Goal: Task Accomplishment & Management: Complete application form

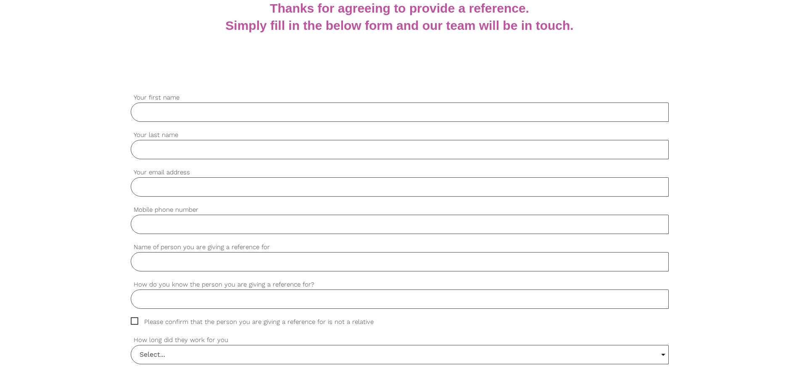
scroll to position [126, 0]
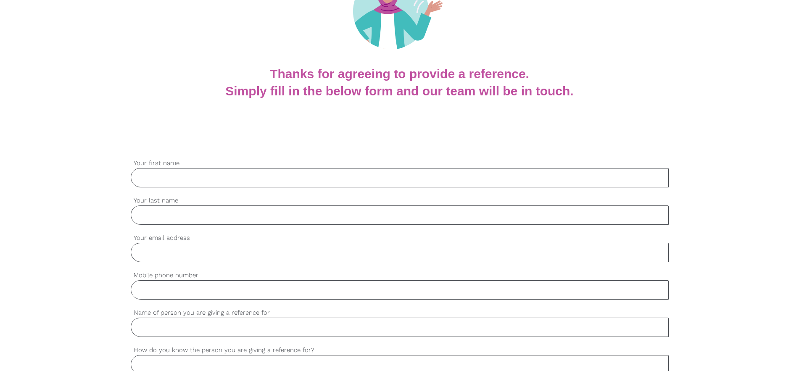
click at [155, 179] on input "Your first name" at bounding box center [400, 177] width 538 height 19
type input "[PERSON_NAME]"
click at [149, 214] on input "Your last name" at bounding box center [400, 214] width 538 height 19
type input "[PERSON_NAME]"
click at [142, 252] on input "Your email address" at bounding box center [400, 252] width 538 height 19
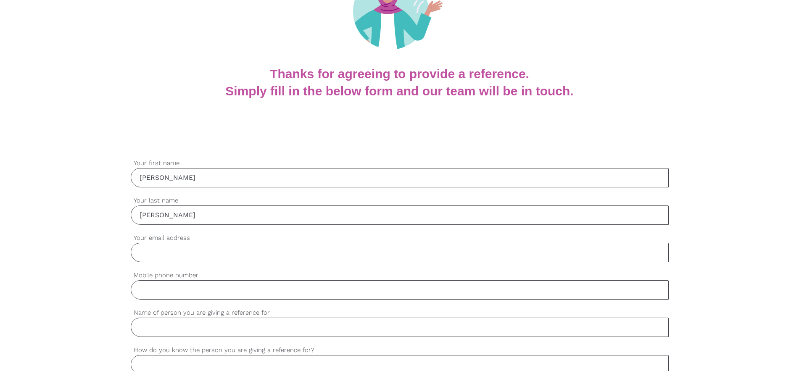
type input "[EMAIL_ADDRESS][DOMAIN_NAME]"
click at [150, 292] on input "Mobile phone number" at bounding box center [400, 289] width 538 height 19
type input "021 169 2666"
click at [159, 329] on input "Name of person you are giving a reference for" at bounding box center [400, 327] width 538 height 19
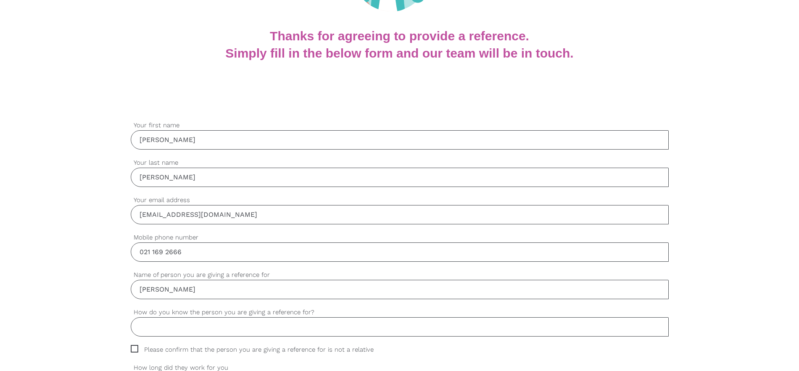
scroll to position [210, 0]
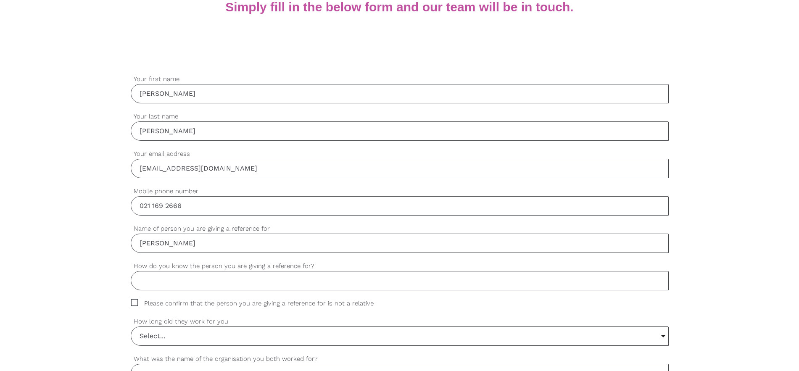
type input "[PERSON_NAME]"
click at [160, 279] on input "How do you know the person you are giving a reference for?" at bounding box center [400, 280] width 538 height 19
type input "K"
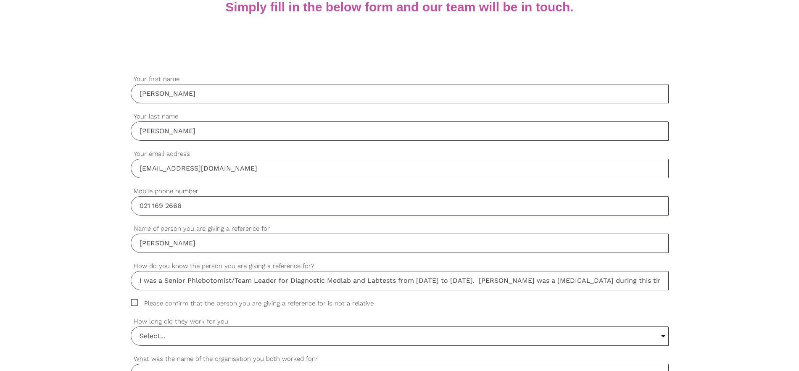
type input "I was a Senior Phlebotomist/Team Leader for Diagnostic Medlab and Labtests from…"
click at [135, 304] on span "Please confirm that the person you are giving a reference for is not a relative" at bounding box center [260, 304] width 259 height 10
click at [135, 304] on input "Please confirm that the person you are giving a reference for is not a relative" at bounding box center [133, 301] width 5 height 5
checkbox input "true"
click at [158, 339] on input "Select..." at bounding box center [399, 336] width 537 height 18
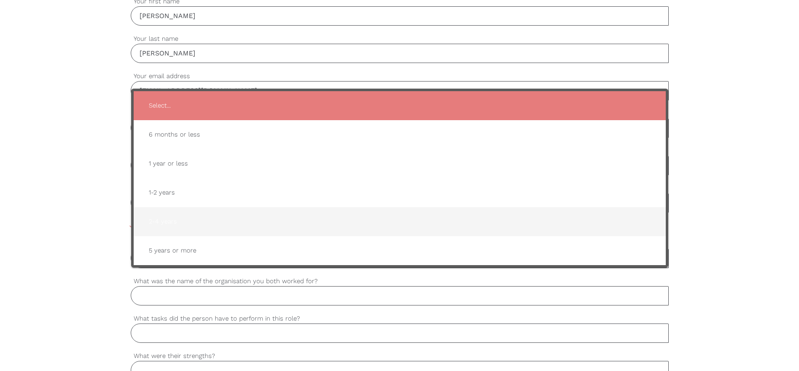
scroll to position [294, 0]
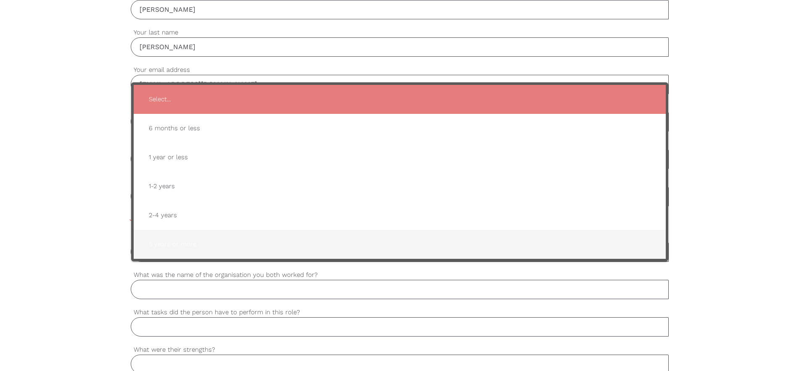
click at [188, 245] on span "5 years or more" at bounding box center [399, 244] width 515 height 21
type input "5 years or more"
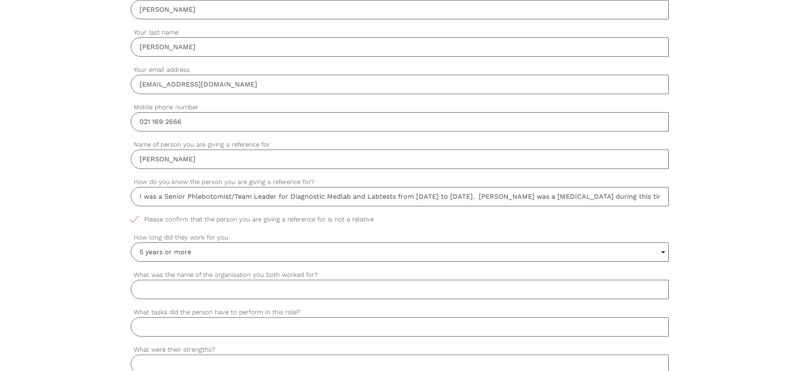
click at [161, 288] on input "What was the name of the organisation you both worked for?" at bounding box center [400, 289] width 538 height 19
click at [176, 289] on input "Diagnostic Medlab and Labtests" at bounding box center [400, 289] width 538 height 19
type input "Diagnostic/Medlab and Labtests"
click at [145, 329] on input "What tasks did the person have to perform in this role?" at bounding box center [400, 326] width 538 height 19
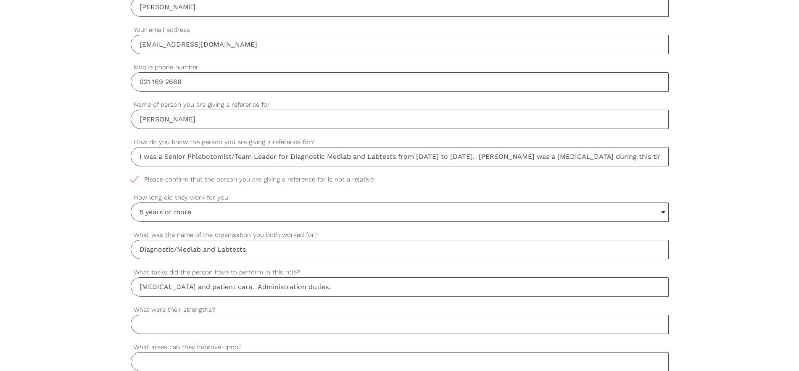
scroll to position [336, 0]
type input "[MEDICAL_DATA] and patient care. Administration duties."
click at [150, 324] on input "What were their strengths?" at bounding box center [400, 322] width 538 height 19
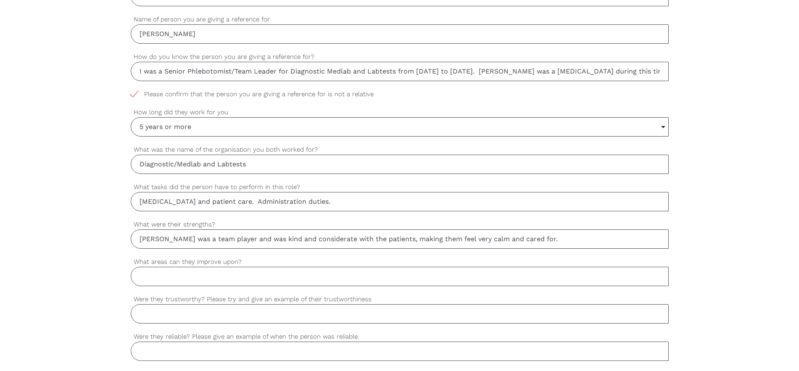
scroll to position [420, 0]
type input "[PERSON_NAME] was a team player and was kind and considerate with the patients,…"
click at [156, 273] on input "What areas can they improve upon?" at bounding box center [400, 275] width 538 height 19
type input "I can't think of any areas she needs to improve on."
click at [158, 317] on input "Were they trustworthy? Please try and give an example of their trustworthiness" at bounding box center [400, 312] width 538 height 19
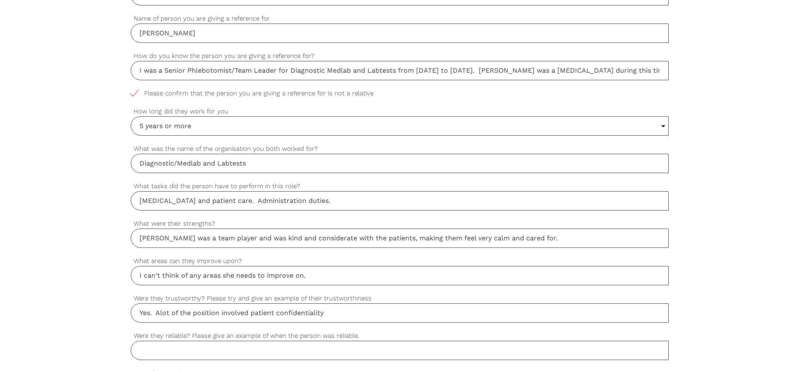
click at [168, 311] on input "Yes. Alot of the position involved patient confidentiality" at bounding box center [400, 312] width 538 height 19
click at [173, 313] on input "Yes. A of the position involved patient confidentiality" at bounding box center [400, 312] width 538 height 19
click at [307, 312] on input "Yes. The position involved patient confidentiality" at bounding box center [400, 312] width 538 height 19
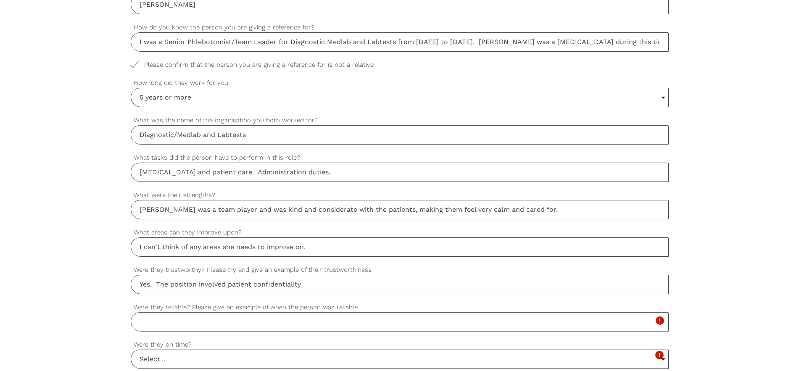
scroll to position [453, 0]
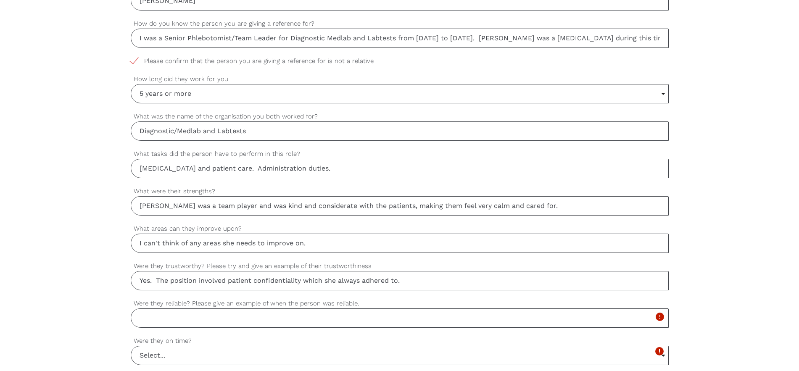
type input "Yes. The position involved patient confidentiality which she always adhered to."
click at [174, 319] on input "Were they reliable? Please give an example of when the person was reliable." at bounding box center [400, 317] width 538 height 19
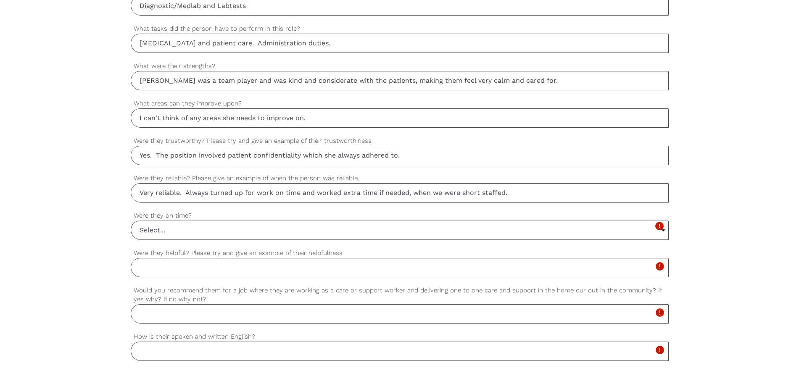
scroll to position [579, 0]
type input "Very reliable. Always turned up for work on time and worked extra time if neede…"
click at [149, 229] on input "Select..." at bounding box center [399, 229] width 537 height 18
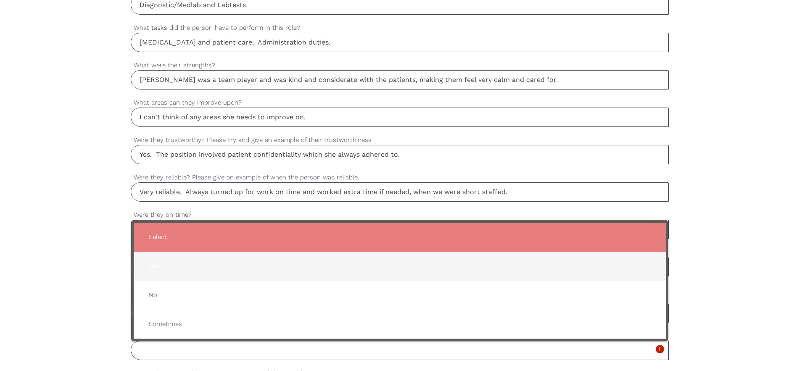
click at [155, 264] on span "Yes" at bounding box center [399, 266] width 515 height 21
type input "Yes"
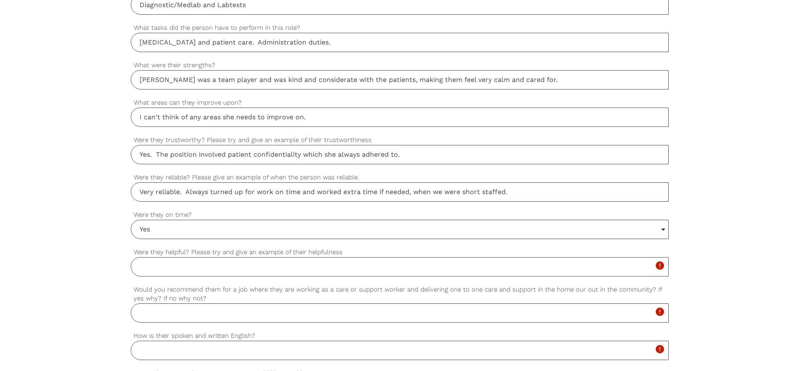
click at [159, 271] on input "Were they helpful? Please try and give an example of their helpfulness" at bounding box center [400, 266] width 538 height 19
type input "Yes. She was very helpful towards the junior staff members."
click at [169, 316] on input "Would you recommend them for a job where they are working as a care or support …" at bounding box center [400, 312] width 538 height 19
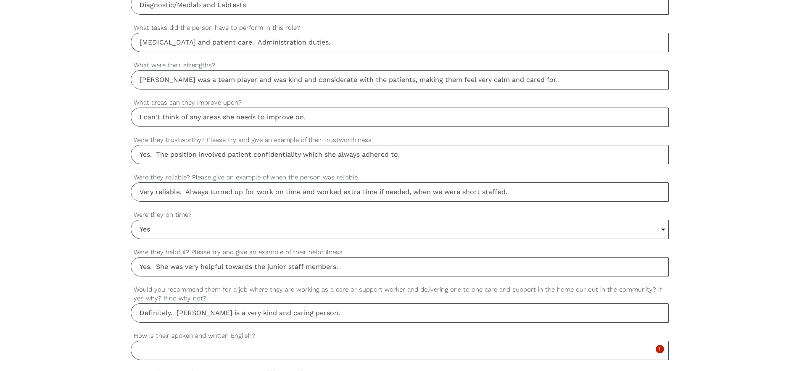
scroll to position [705, 0]
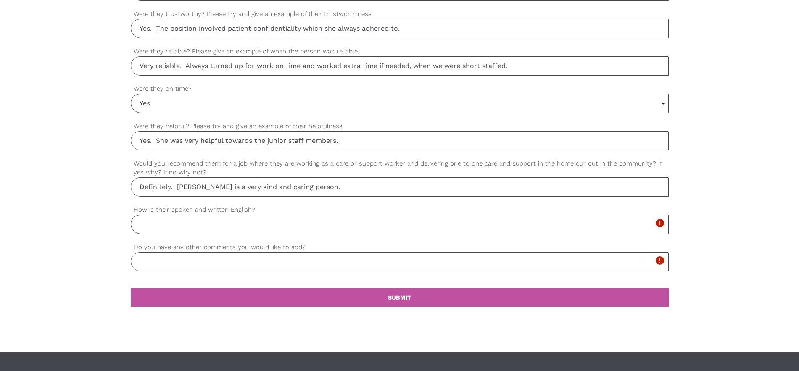
type input "Definitely. [PERSON_NAME] is a very kind and caring person."
click at [159, 221] on input "How is their spoken and written English?" at bounding box center [400, 224] width 538 height 19
type input "V"
click at [156, 262] on input "Do you have any other comments you would like to add?" at bounding box center [400, 261] width 538 height 19
click at [177, 223] on input "Excellent/" at bounding box center [400, 224] width 538 height 19
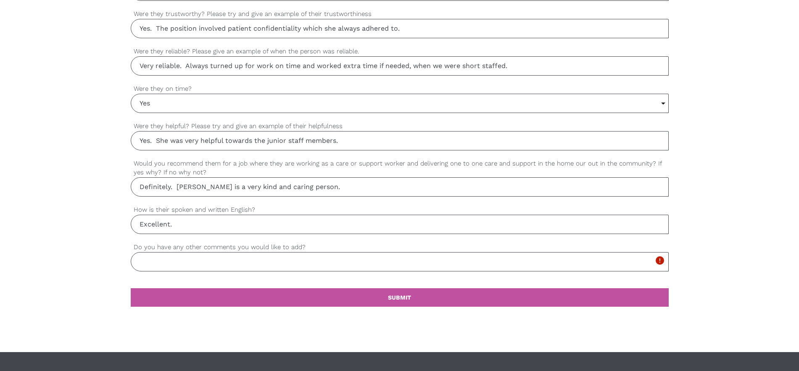
type input "Excellent."
click at [153, 258] on input "Do you have any other comments you would like to add?" at bounding box center [400, 261] width 538 height 19
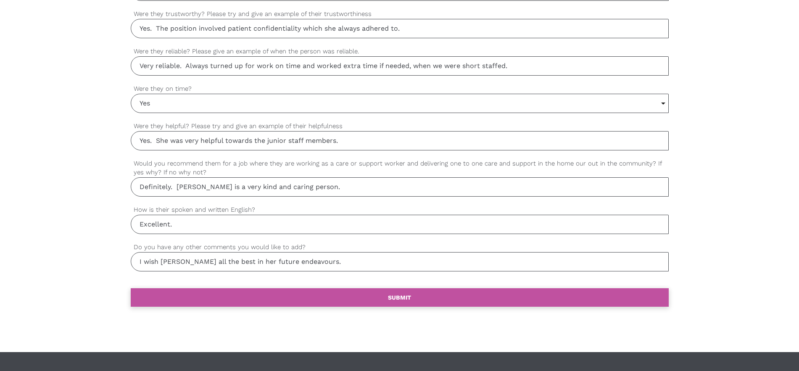
type input "I wish [PERSON_NAME] all the best in her future endeavours."
click at [395, 297] on b "SUBMIT" at bounding box center [399, 297] width 23 height 7
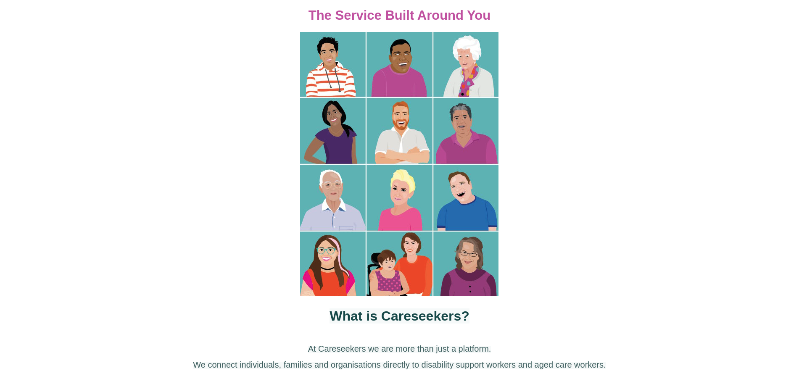
scroll to position [126, 0]
